Goal: Navigation & Orientation: Find specific page/section

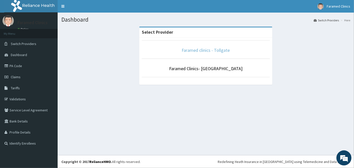
click at [200, 49] on link "Faramed clinics - Tollgate" at bounding box center [206, 50] width 48 height 6
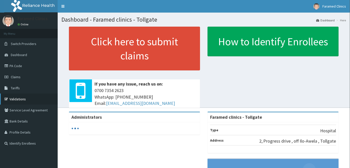
click at [14, 99] on link "Validations" at bounding box center [29, 98] width 58 height 11
